Goal: Check status: Check status

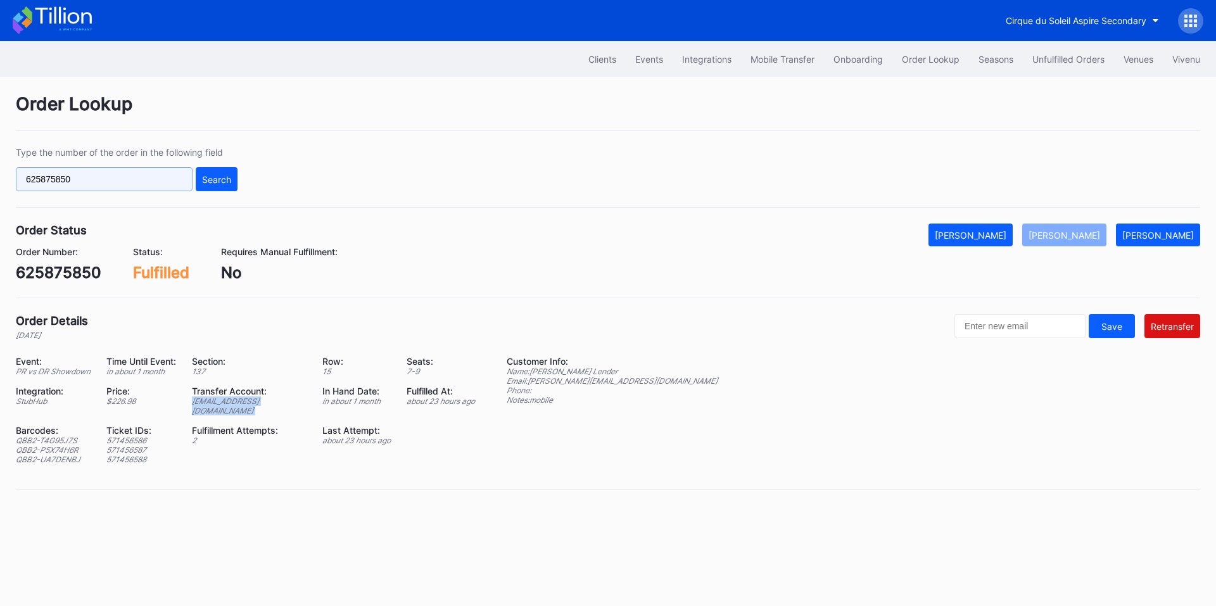
click at [155, 175] on input "625875850" at bounding box center [104, 179] width 177 height 24
paste input "50384815"
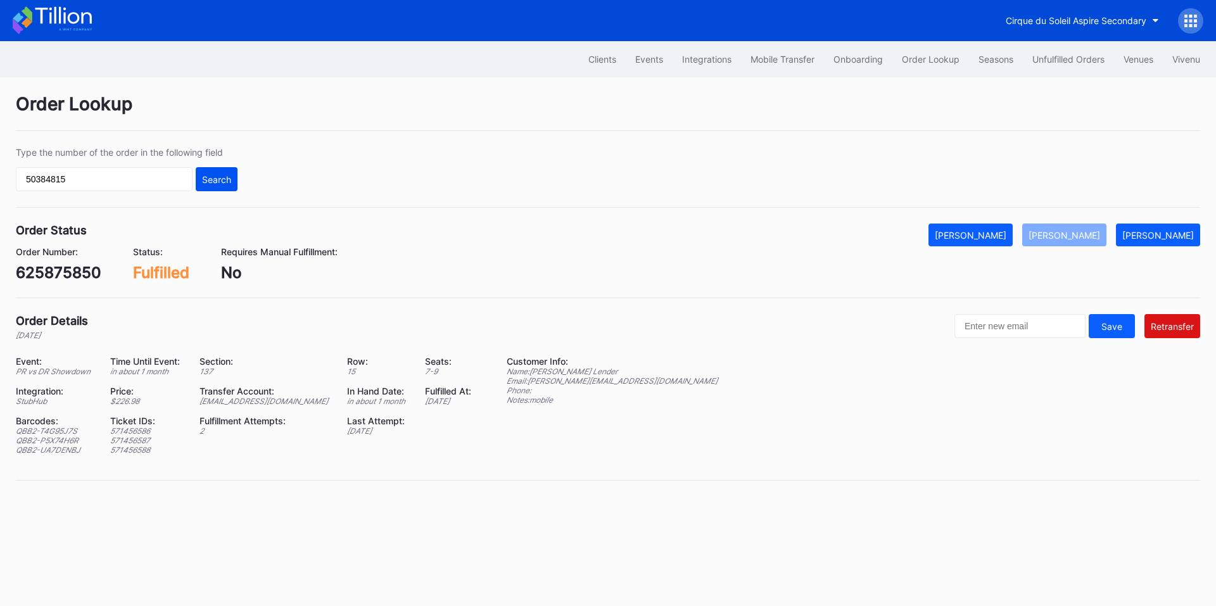
click at [227, 179] on div "Search" at bounding box center [216, 179] width 29 height 11
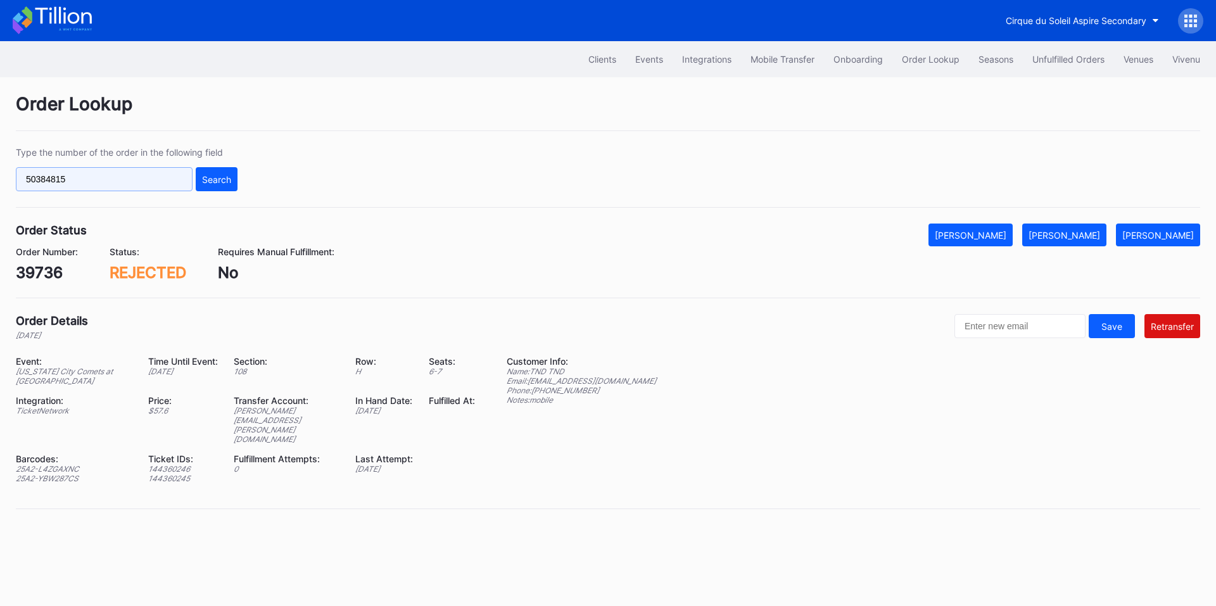
click at [91, 184] on input "50384815" at bounding box center [104, 179] width 177 height 24
paste input "429570"
click at [224, 181] on div "Search" at bounding box center [216, 179] width 29 height 11
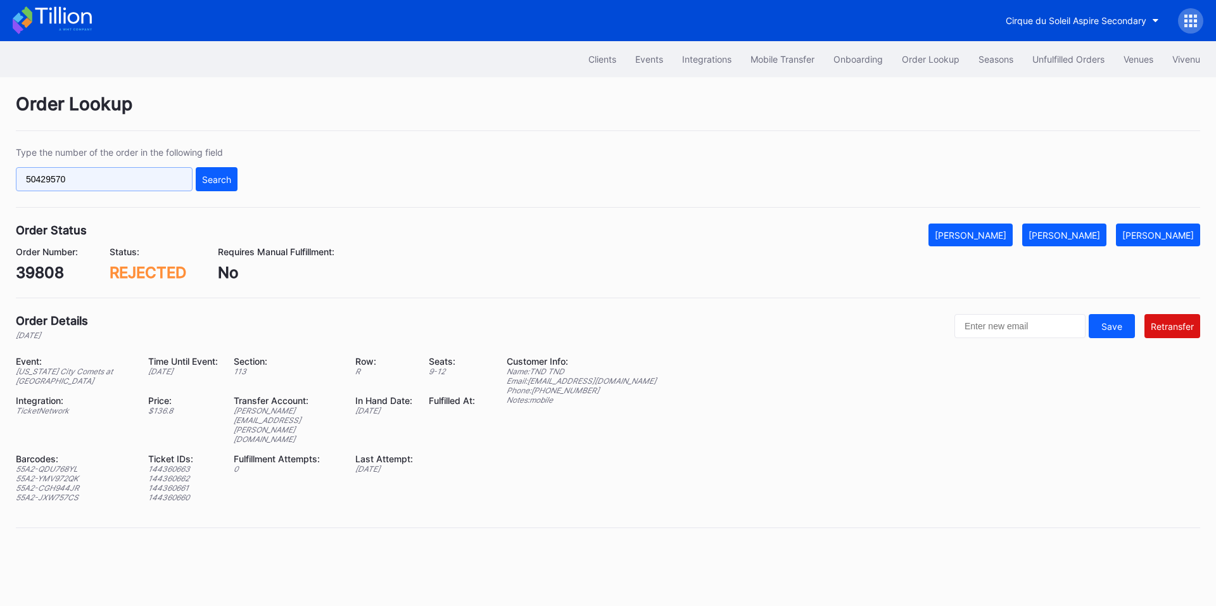
click at [111, 177] on input "50429570" at bounding box center [104, 179] width 177 height 24
paste input "514579"
click at [226, 182] on div "Search" at bounding box center [216, 179] width 29 height 11
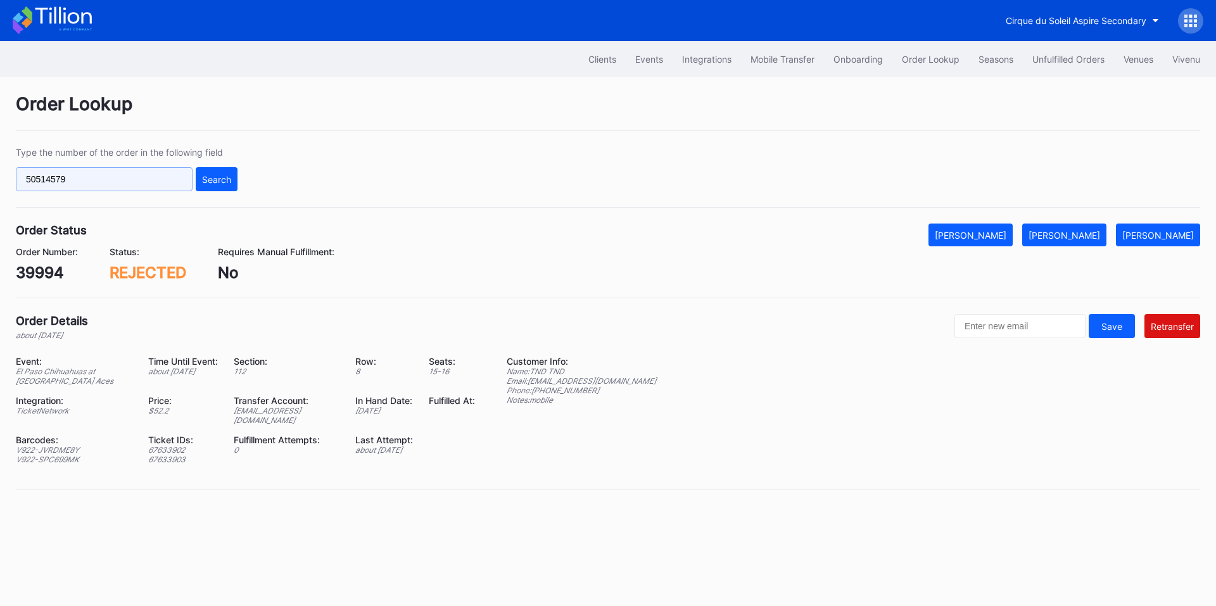
click at [118, 183] on input "50514579" at bounding box center [104, 179] width 177 height 24
paste input "00487"
click at [222, 186] on button "Search" at bounding box center [217, 179] width 42 height 24
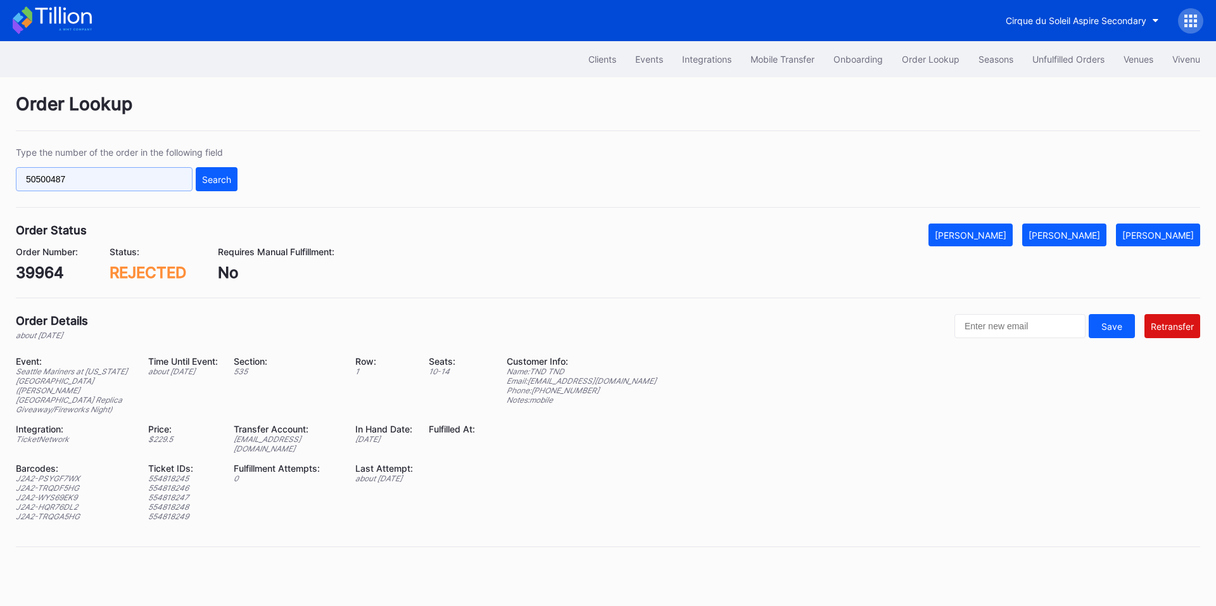
click at [148, 180] on input "50500487" at bounding box center [104, 179] width 177 height 24
paste input "74499299"
click at [229, 179] on div "Search" at bounding box center [216, 179] width 29 height 11
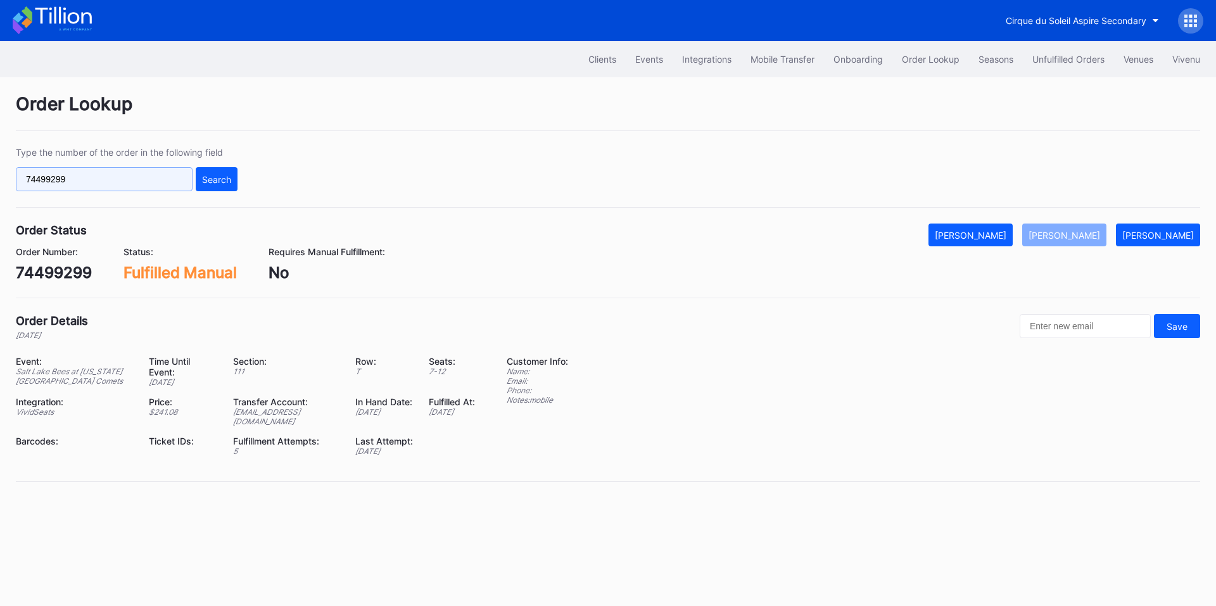
click at [103, 184] on input "74499299" at bounding box center [104, 179] width 177 height 24
paste input "1948017"
type input "71948017"
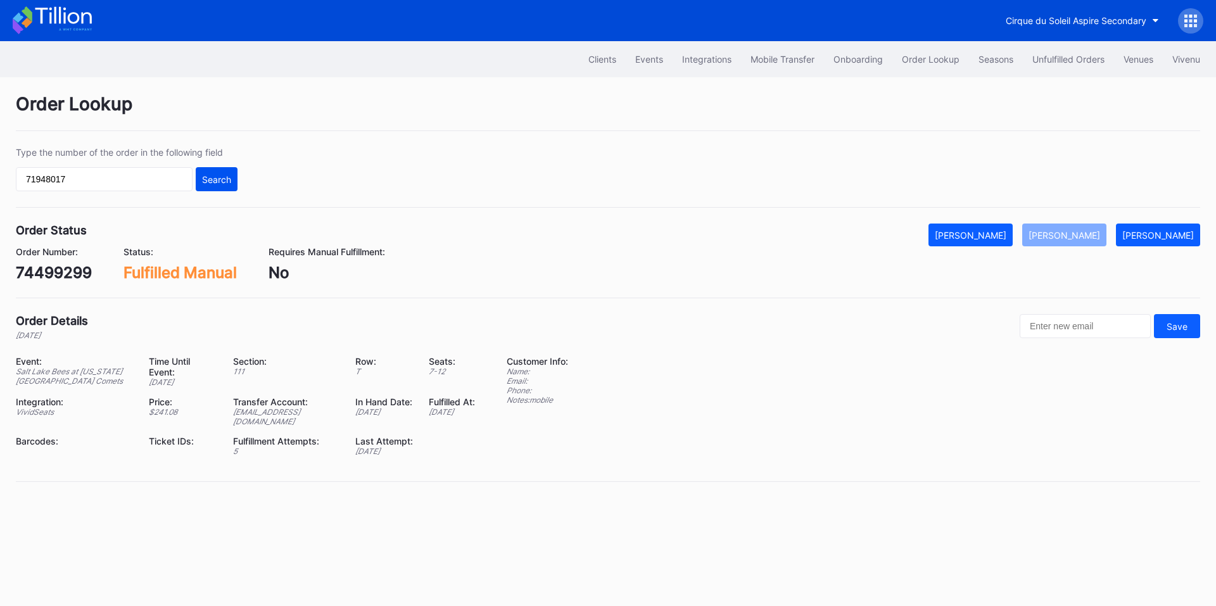
click at [221, 181] on div "Search" at bounding box center [216, 179] width 29 height 11
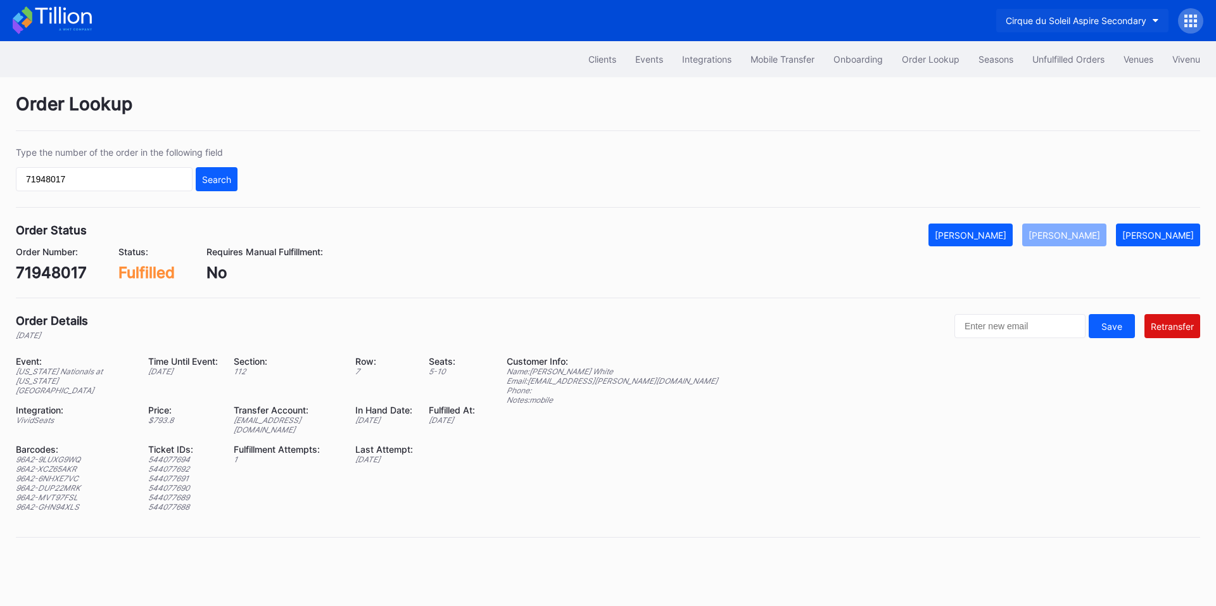
click at [1104, 23] on div "Cirque du Soleil Aspire Secondary" at bounding box center [1076, 20] width 141 height 11
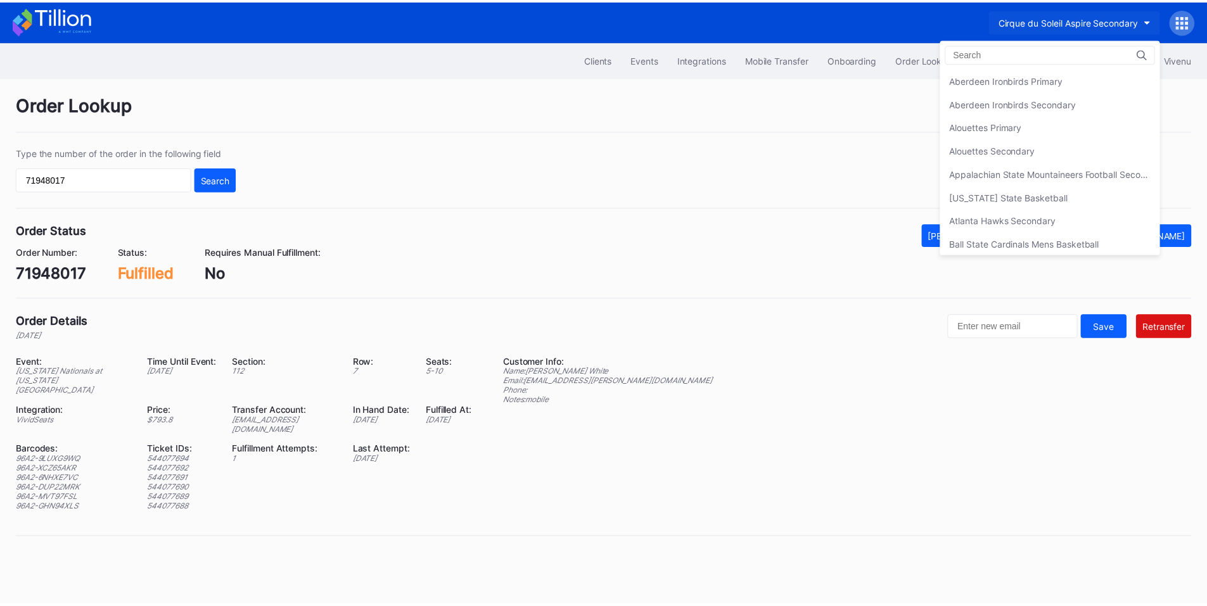
scroll to position [469, 0]
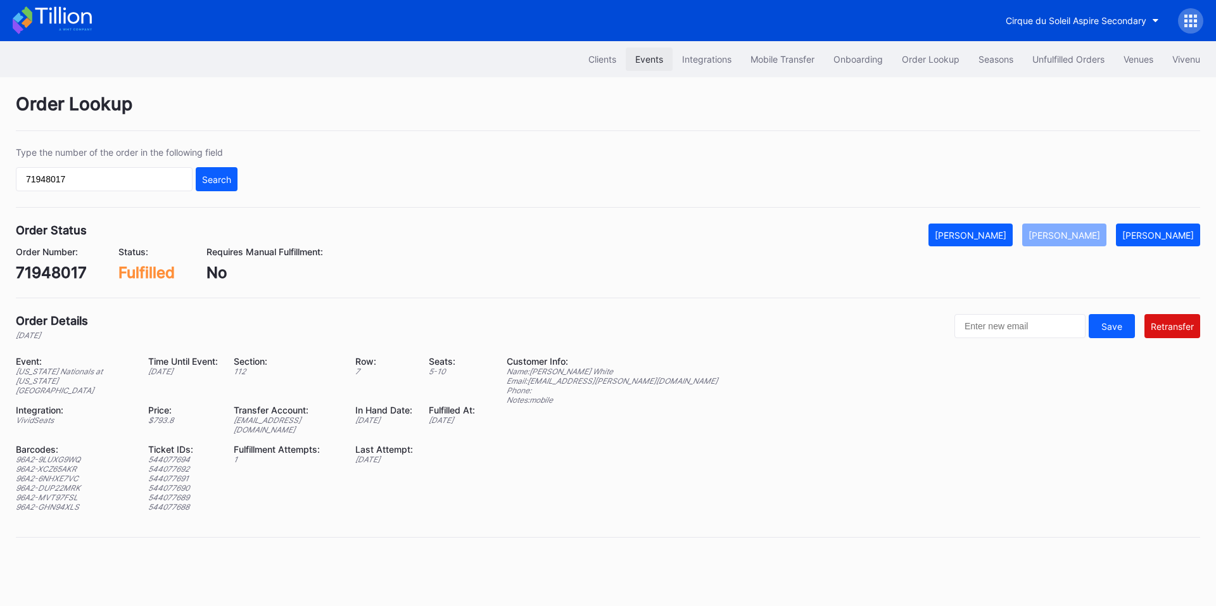
click at [646, 61] on div "Events" at bounding box center [649, 59] width 28 height 11
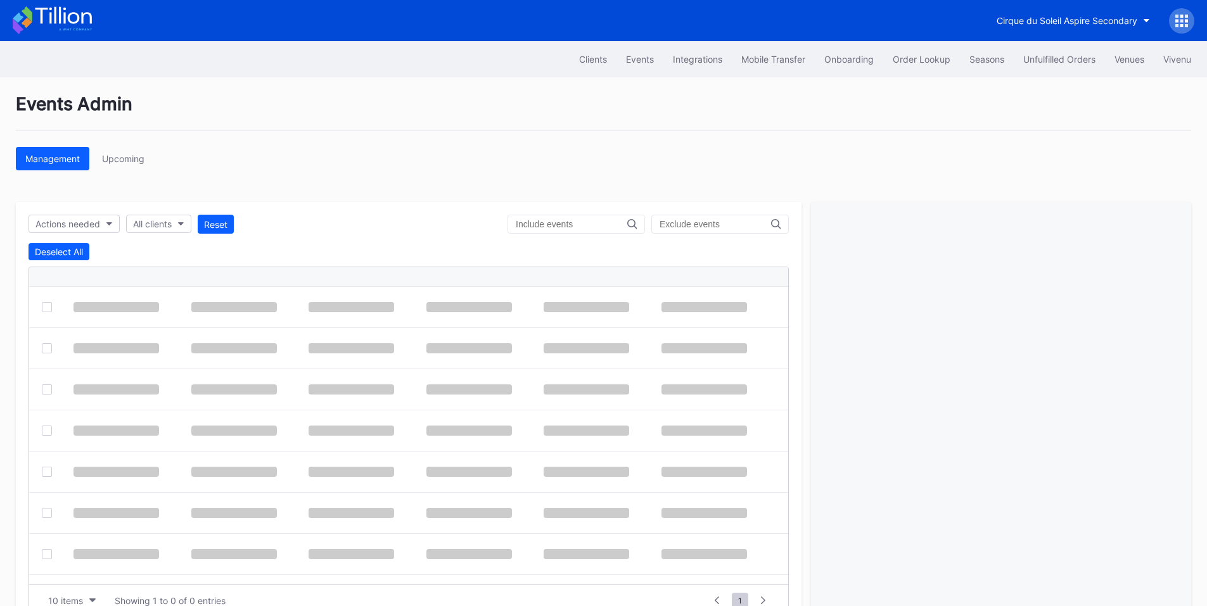
click at [569, 222] on input "text" at bounding box center [571, 224] width 111 height 10
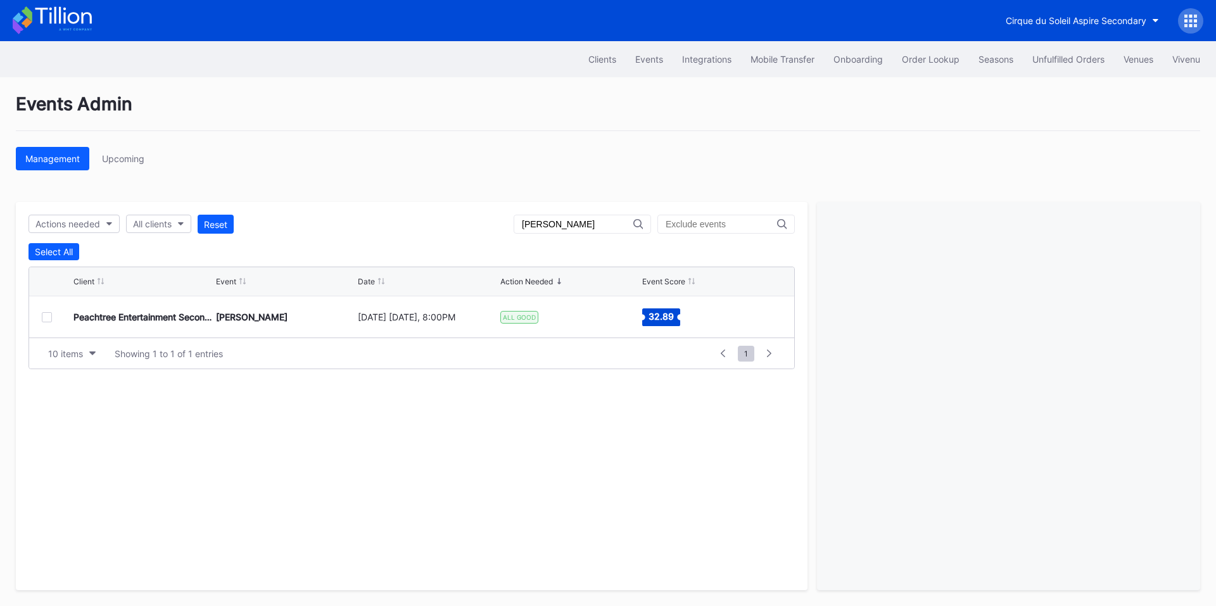
type input "[PERSON_NAME]"
click at [1044, 59] on div "Unfulfilled Orders" at bounding box center [1069, 59] width 72 height 11
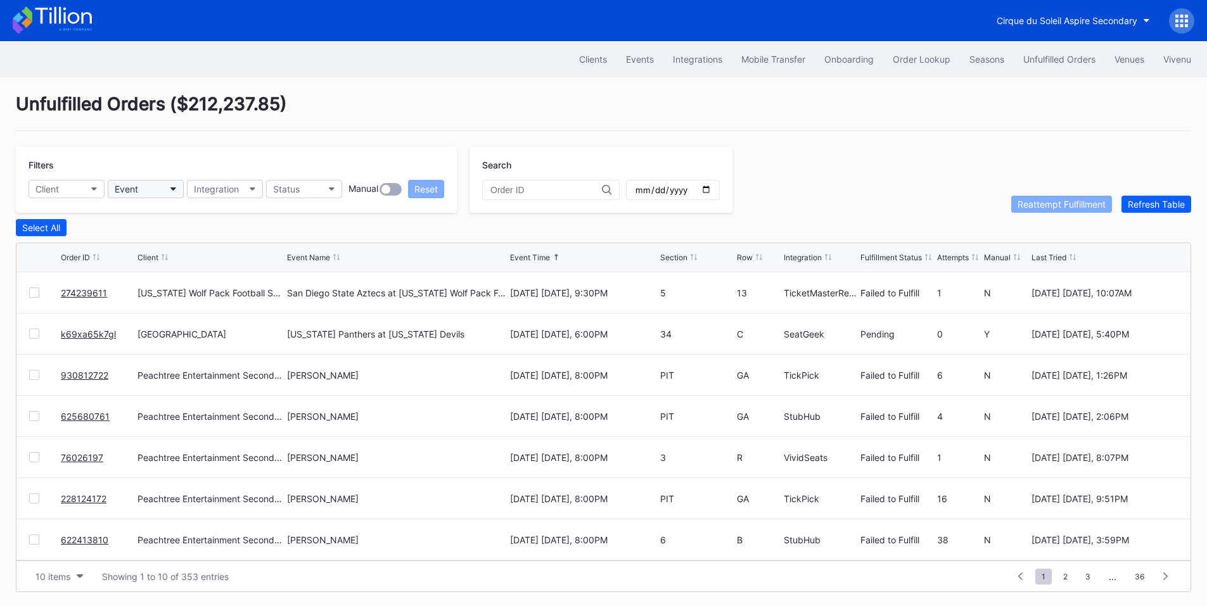
click at [151, 189] on button "Event" at bounding box center [146, 189] width 76 height 18
type input "[PERSON_NAME]"
click at [151, 244] on div "[PERSON_NAME]" at bounding box center [153, 245] width 72 height 11
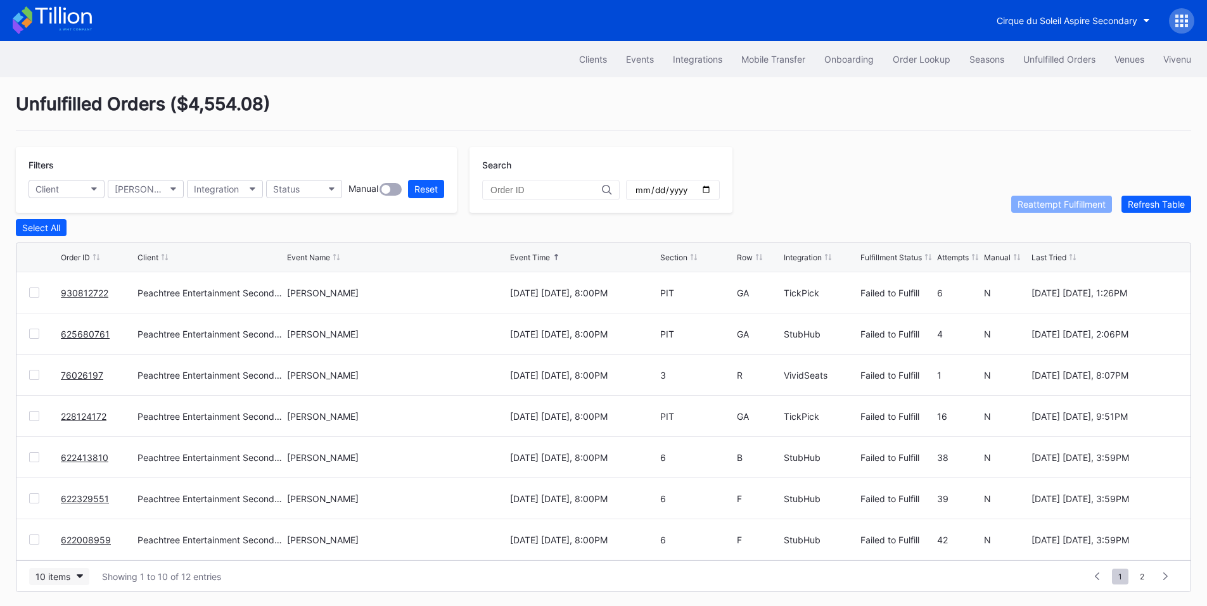
click at [68, 575] on div "10 items" at bounding box center [52, 576] width 35 height 11
click at [65, 552] on div "200 items" at bounding box center [59, 548] width 41 height 11
click at [44, 229] on div "Select All" at bounding box center [41, 227] width 38 height 11
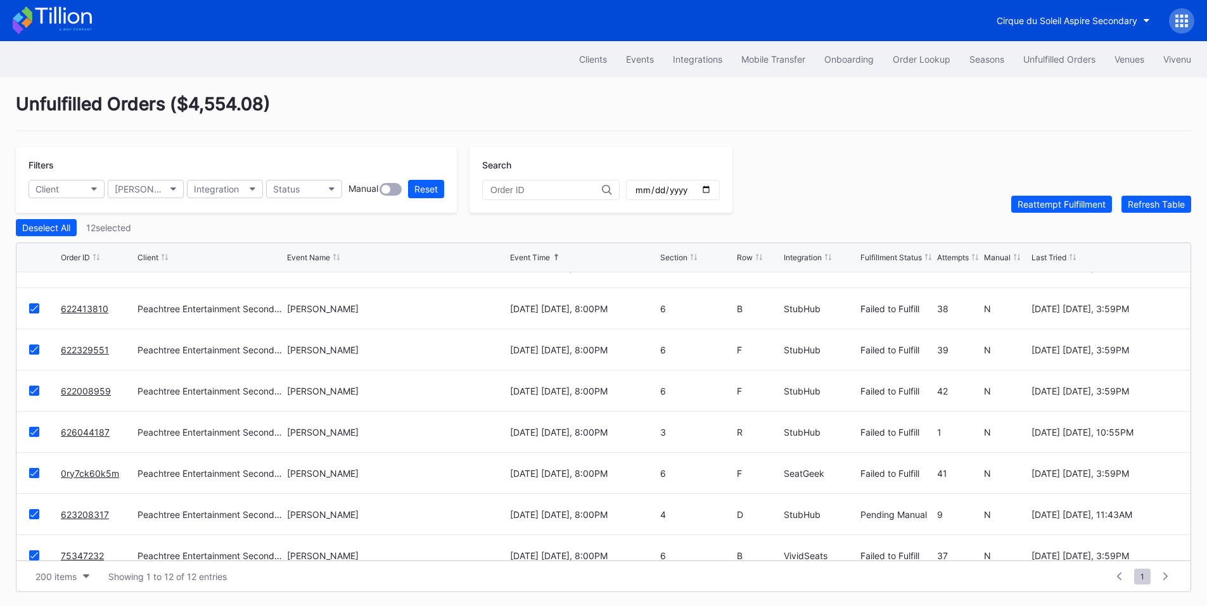
scroll to position [206, 0]
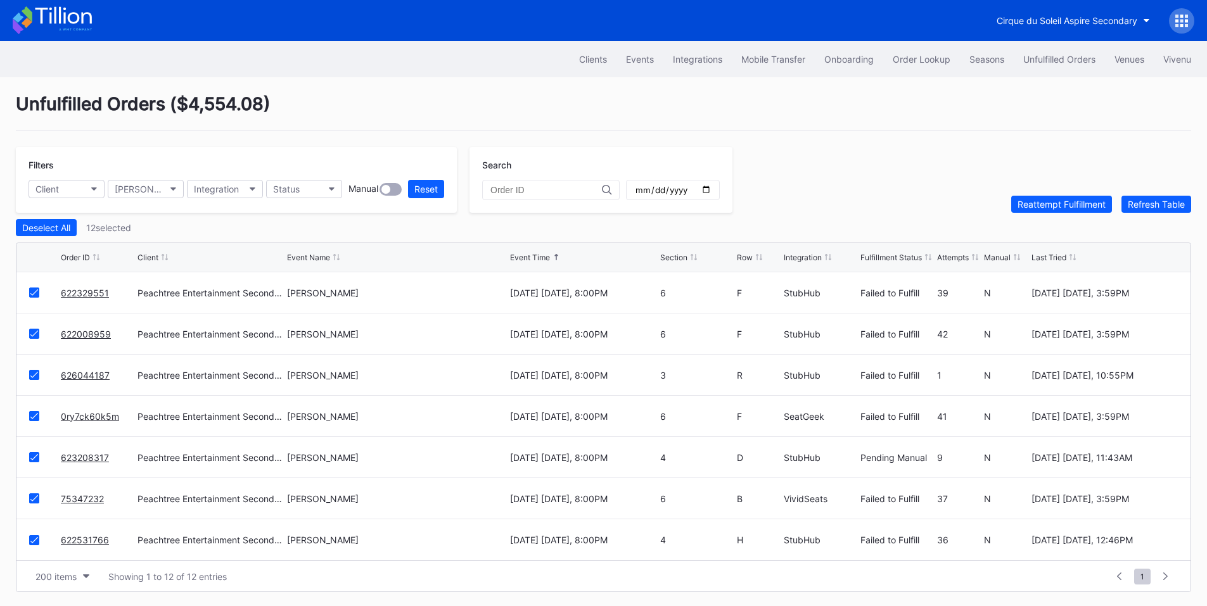
click at [32, 461] on icon at bounding box center [34, 457] width 8 height 6
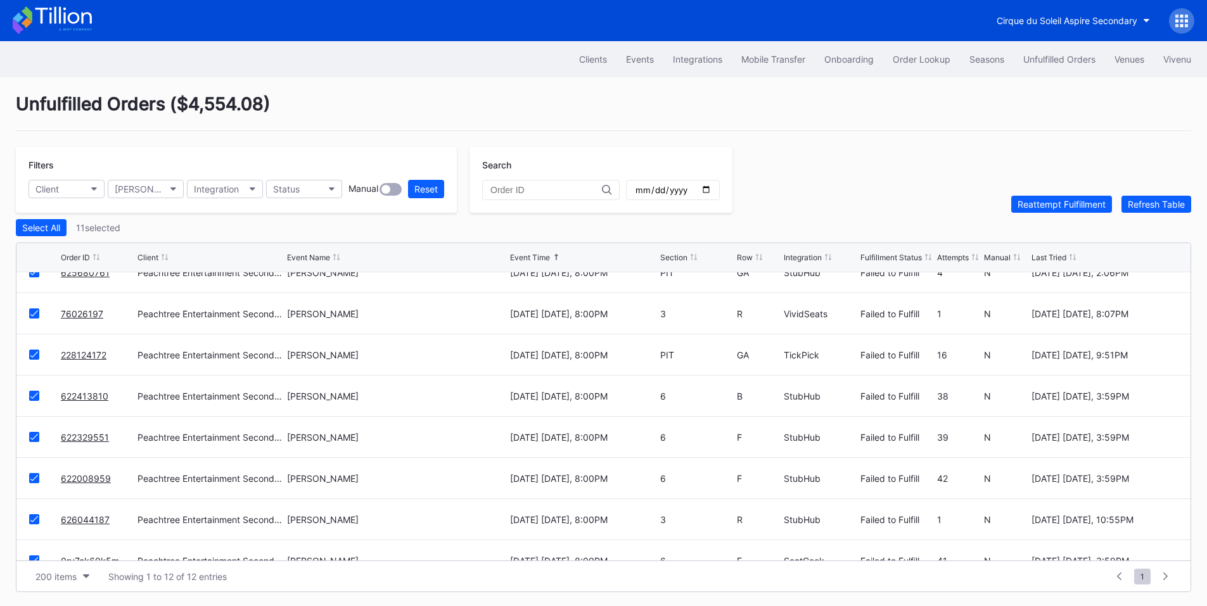
scroll to position [0, 0]
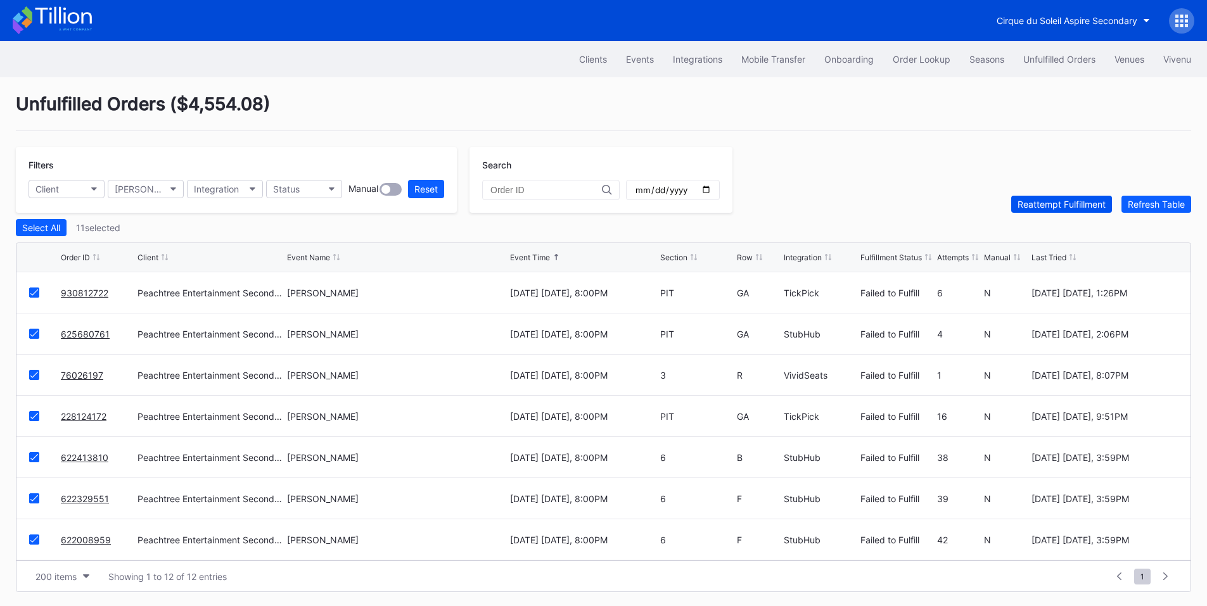
click at [1060, 199] on button "Reattempt Fulfillment" at bounding box center [1061, 204] width 101 height 17
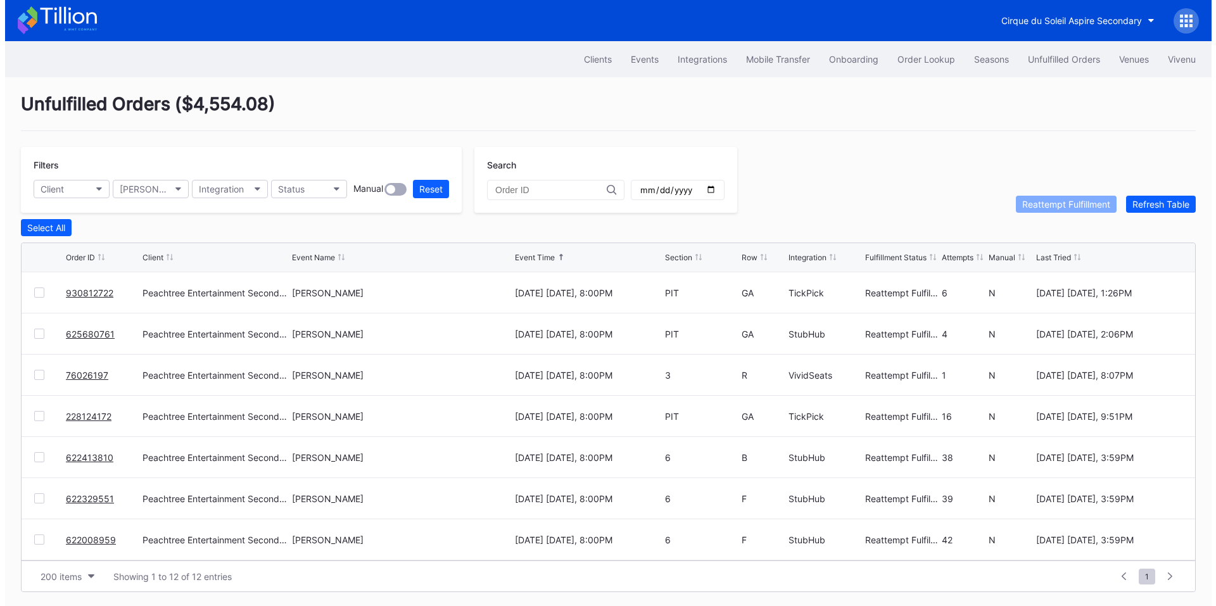
scroll to position [206, 0]
drag, startPoint x: 118, startPoint y: 469, endPoint x: 46, endPoint y: 470, distance: 71.6
click at [46, 470] on div "623208317 Peachtree Entertainment Secondary Zach Top October 17 Friday, 8:00PM …" at bounding box center [603, 457] width 1174 height 41
copy div "623208317"
click at [918, 61] on div "Order Lookup" at bounding box center [922, 59] width 58 height 11
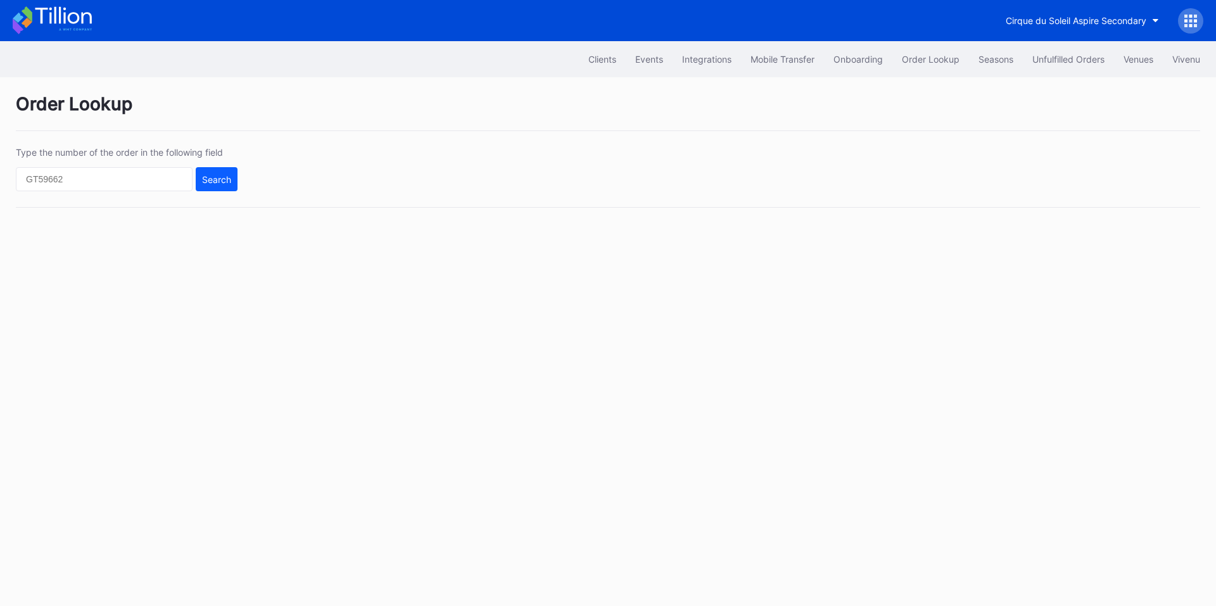
click at [102, 194] on div "Type the number of the order in the following field Search" at bounding box center [608, 177] width 1185 height 61
click at [133, 179] on input "text" at bounding box center [104, 179] width 177 height 24
paste input "623208317"
type input "623208317"
click at [229, 182] on div "Search" at bounding box center [216, 179] width 29 height 11
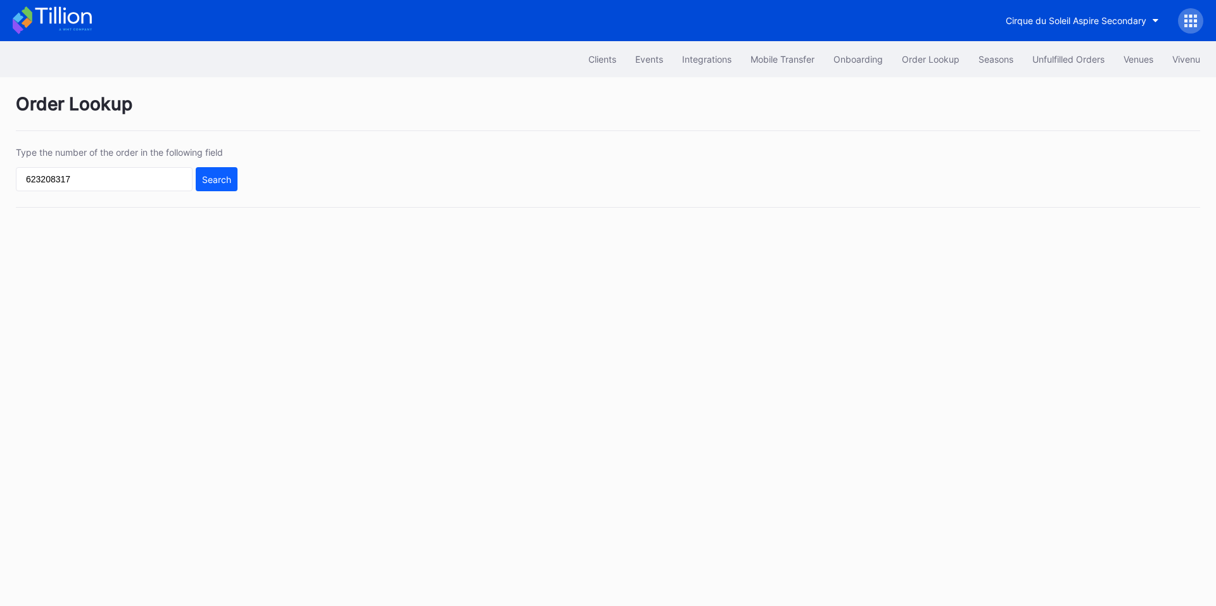
click at [213, 183] on div "Search" at bounding box center [216, 179] width 29 height 11
click at [141, 187] on input "text" at bounding box center [104, 179] width 177 height 24
click at [1044, 56] on div "Unfulfilled Orders" at bounding box center [1069, 59] width 72 height 11
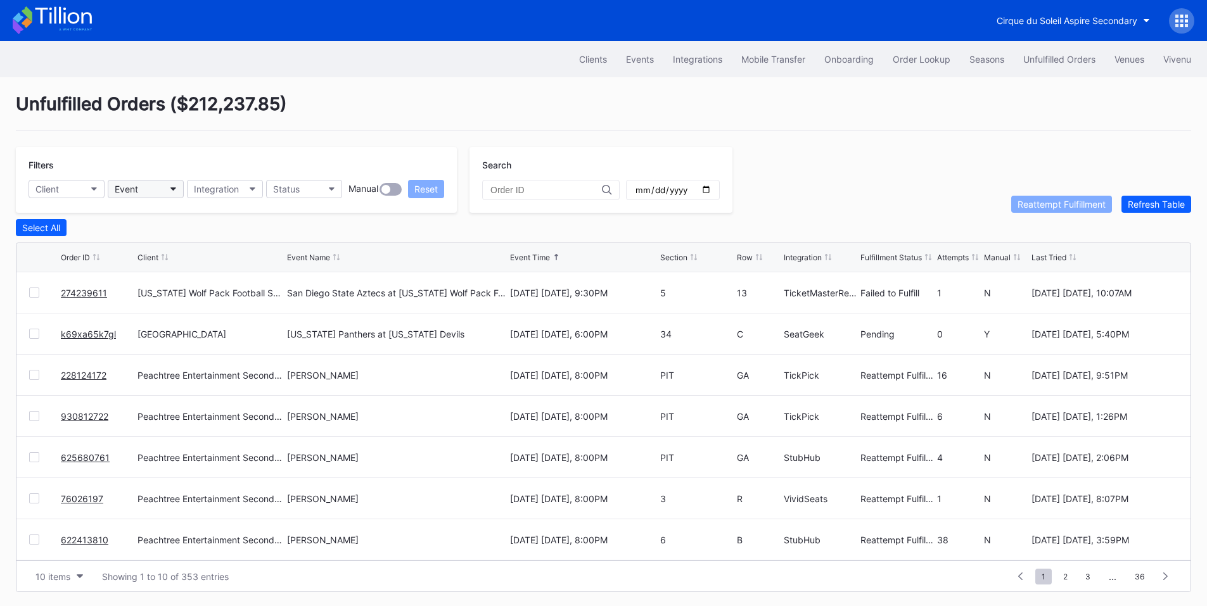
click at [132, 188] on div "Event" at bounding box center [126, 189] width 23 height 11
type input "[PERSON_NAME]"
click at [133, 243] on div "[PERSON_NAME]" at bounding box center [153, 245] width 72 height 11
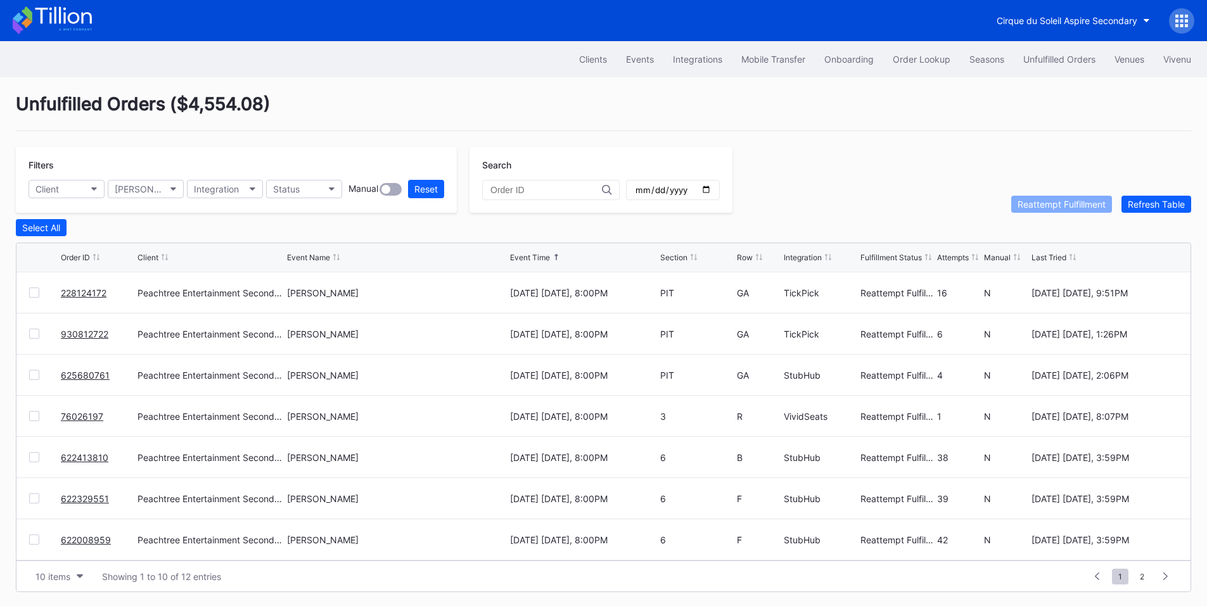
scroll to position [124, 0]
drag, startPoint x: 111, startPoint y: 547, endPoint x: 46, endPoint y: 549, distance: 65.3
click at [46, 549] on div "623208317 Peachtree Entertainment Secondary Zach Top October 17 Friday, 8:00PM …" at bounding box center [603, 539] width 1174 height 41
copy div "623208317"
click at [82, 543] on link "623208317" at bounding box center [85, 540] width 48 height 11
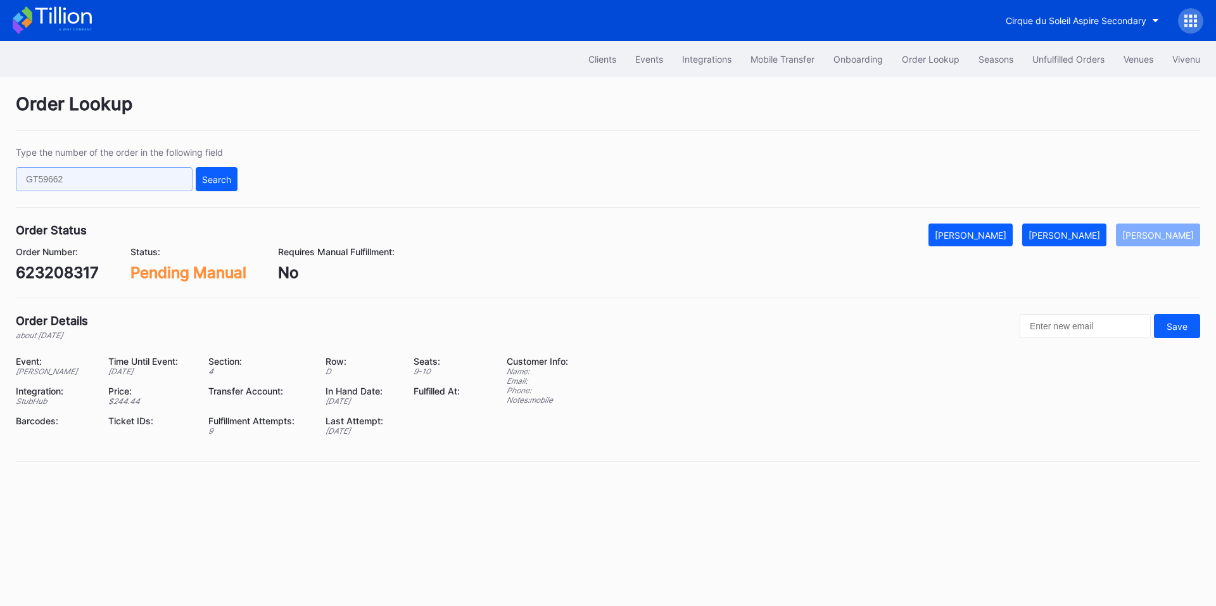
click at [122, 191] on input "text" at bounding box center [104, 179] width 177 height 24
paste input "3215s8l9qq5"
type input "3215s8l9qq5"
click at [213, 186] on button "Search" at bounding box center [217, 179] width 42 height 24
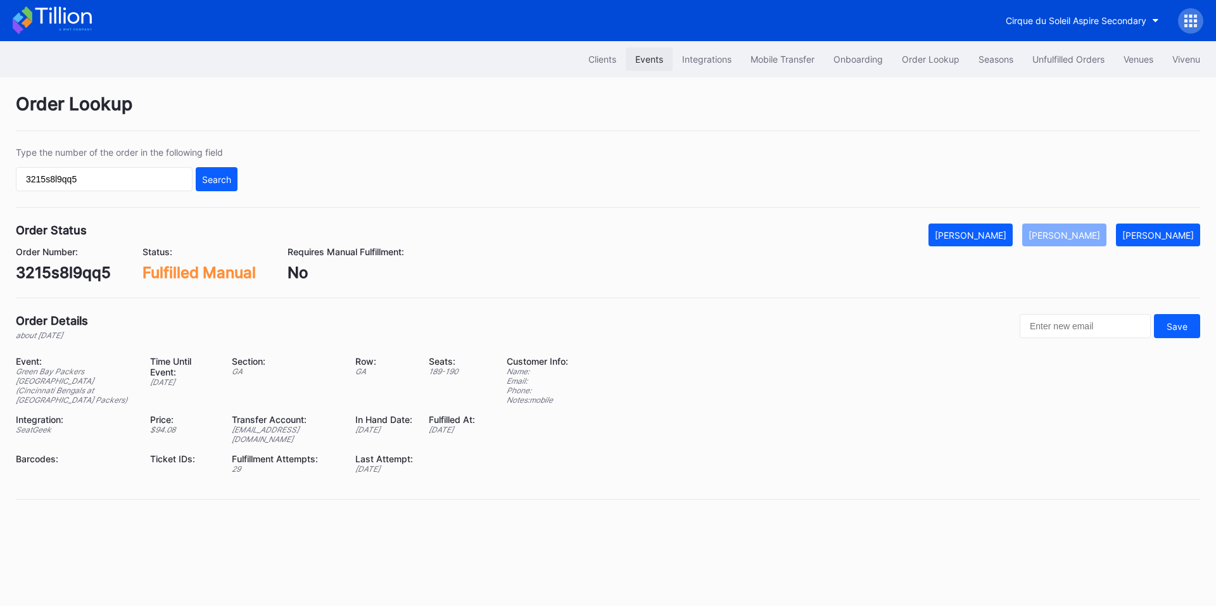
click at [647, 61] on div "Events" at bounding box center [649, 59] width 28 height 11
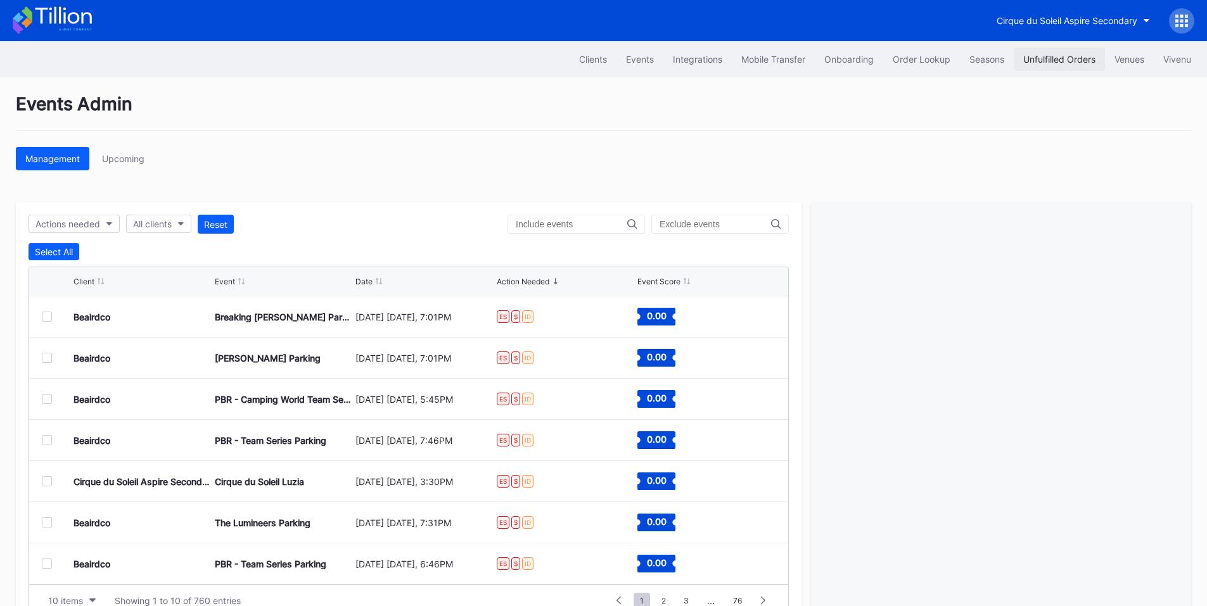
click at [1057, 63] on div "Unfulfilled Orders" at bounding box center [1059, 59] width 72 height 11
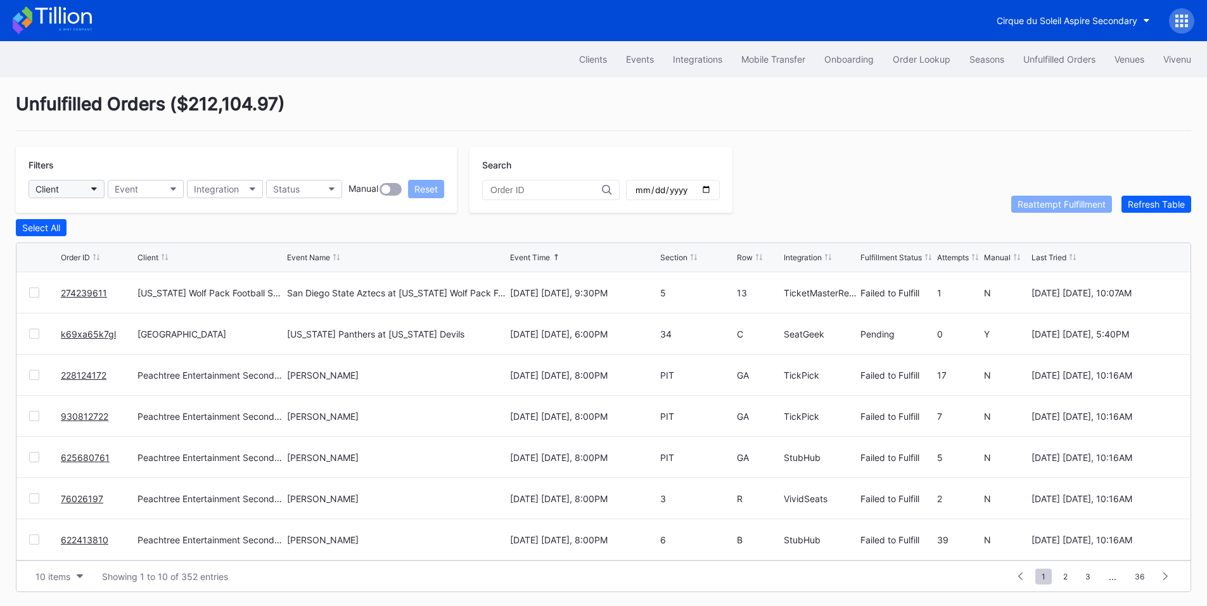
click at [89, 189] on button "Client" at bounding box center [67, 189] width 76 height 18
click at [85, 198] on button "Client" at bounding box center [67, 189] width 76 height 18
type input "peach"
click at [103, 246] on div "Peachtree Entertainment Secondary" at bounding box center [113, 245] width 150 height 11
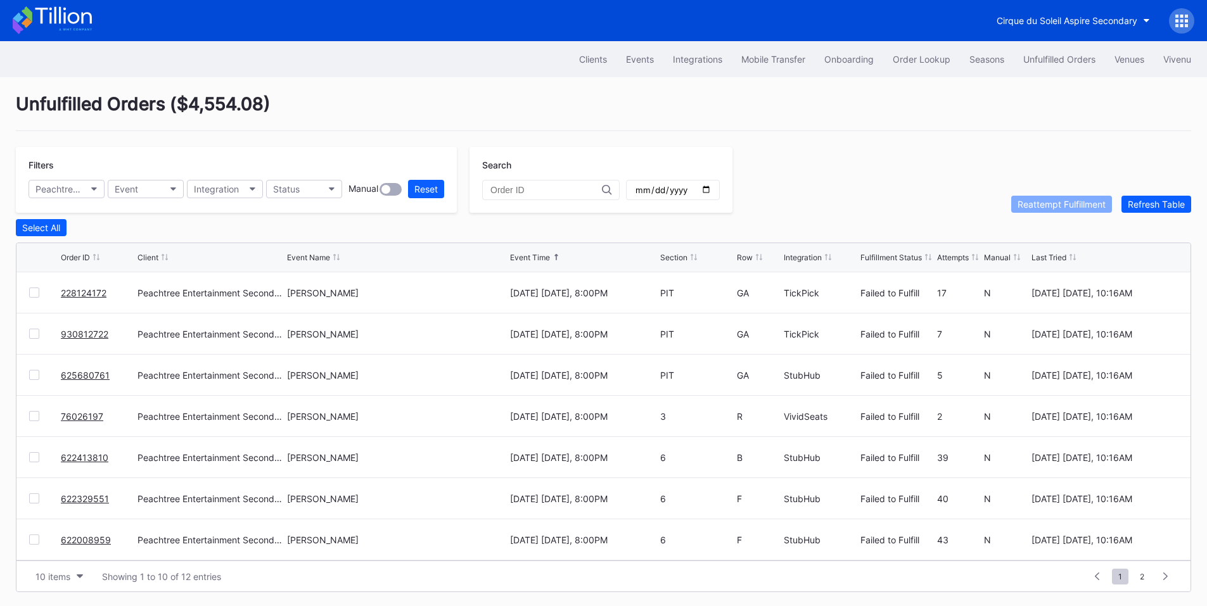
scroll to position [124, 0]
click at [526, 184] on div at bounding box center [550, 190] width 137 height 20
click at [533, 188] on input "text" at bounding box center [545, 190] width 111 height 10
paste input "622413810"
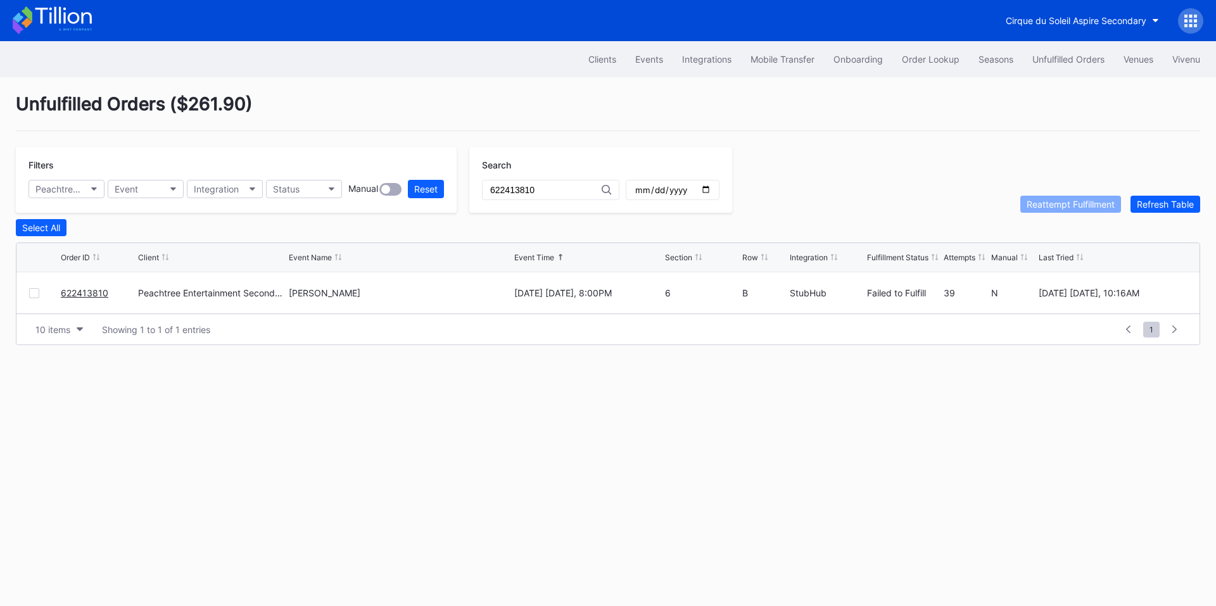
type input "622413810"
